Goal: Information Seeking & Learning: Stay updated

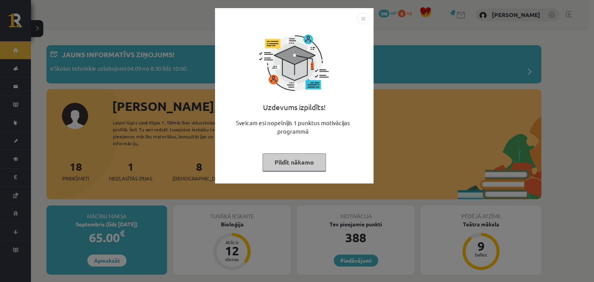
click at [285, 166] on button "Pildīt nākamo" at bounding box center [294, 163] width 63 height 18
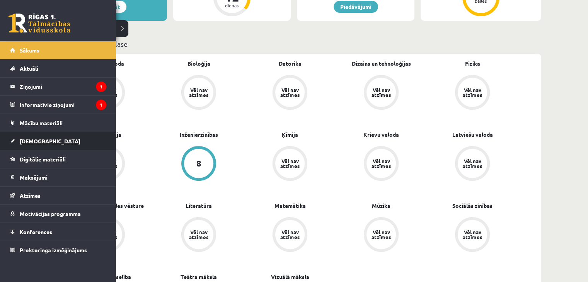
scroll to position [263, 0]
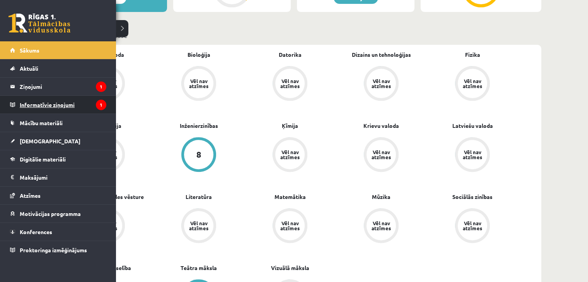
click at [39, 101] on legend "Informatīvie ziņojumi 1" at bounding box center [63, 105] width 87 height 18
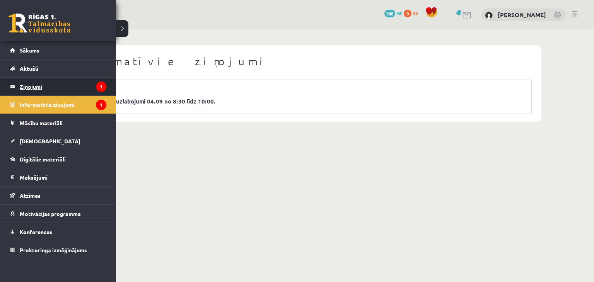
click at [36, 83] on legend "Ziņojumi 1" at bounding box center [63, 87] width 87 height 18
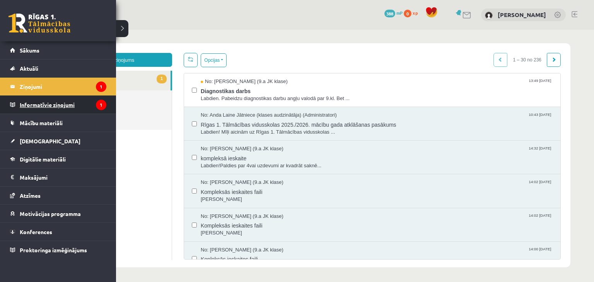
click at [19, 102] on link "Informatīvie ziņojumi 1" at bounding box center [58, 105] width 96 height 18
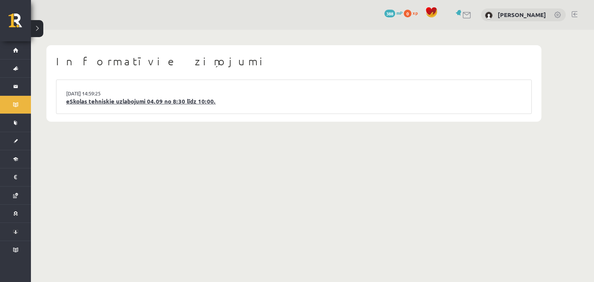
click at [177, 99] on link "eSkolas tehniskie uzlabojumi 04.09 no 8:30 līdz 10:00." at bounding box center [293, 101] width 455 height 9
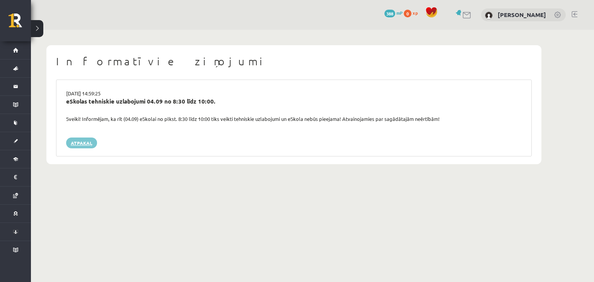
click at [71, 145] on link "Atpakaļ" at bounding box center [81, 143] width 31 height 11
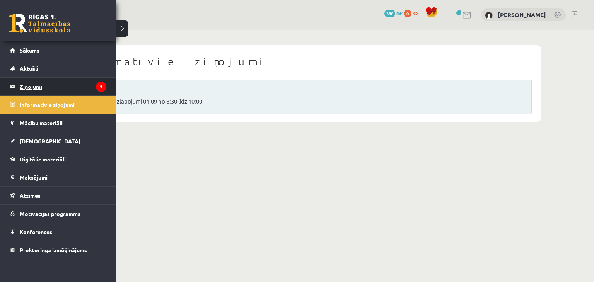
click at [57, 93] on legend "Ziņojumi 1" at bounding box center [63, 87] width 87 height 18
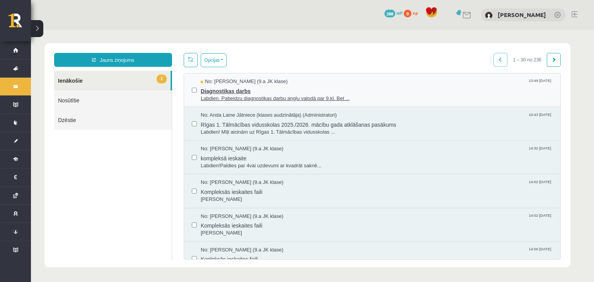
click at [271, 95] on span "Labdien. Pabeidzu diagnostikas darbu angļu valodā par 9.kl. Bet ..." at bounding box center [377, 98] width 352 height 7
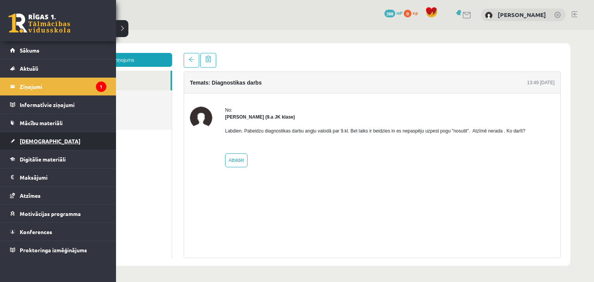
click at [22, 145] on link "[DEMOGRAPHIC_DATA]" at bounding box center [58, 141] width 96 height 18
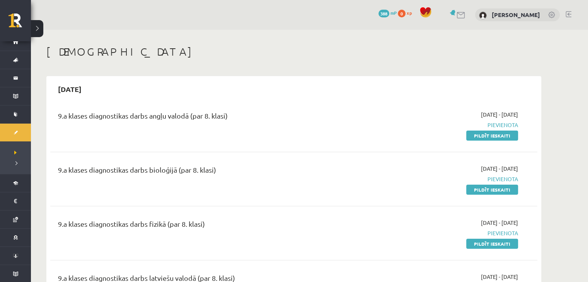
click at [457, 17] on link at bounding box center [461, 15] width 9 height 7
